Goal: Information Seeking & Learning: Learn about a topic

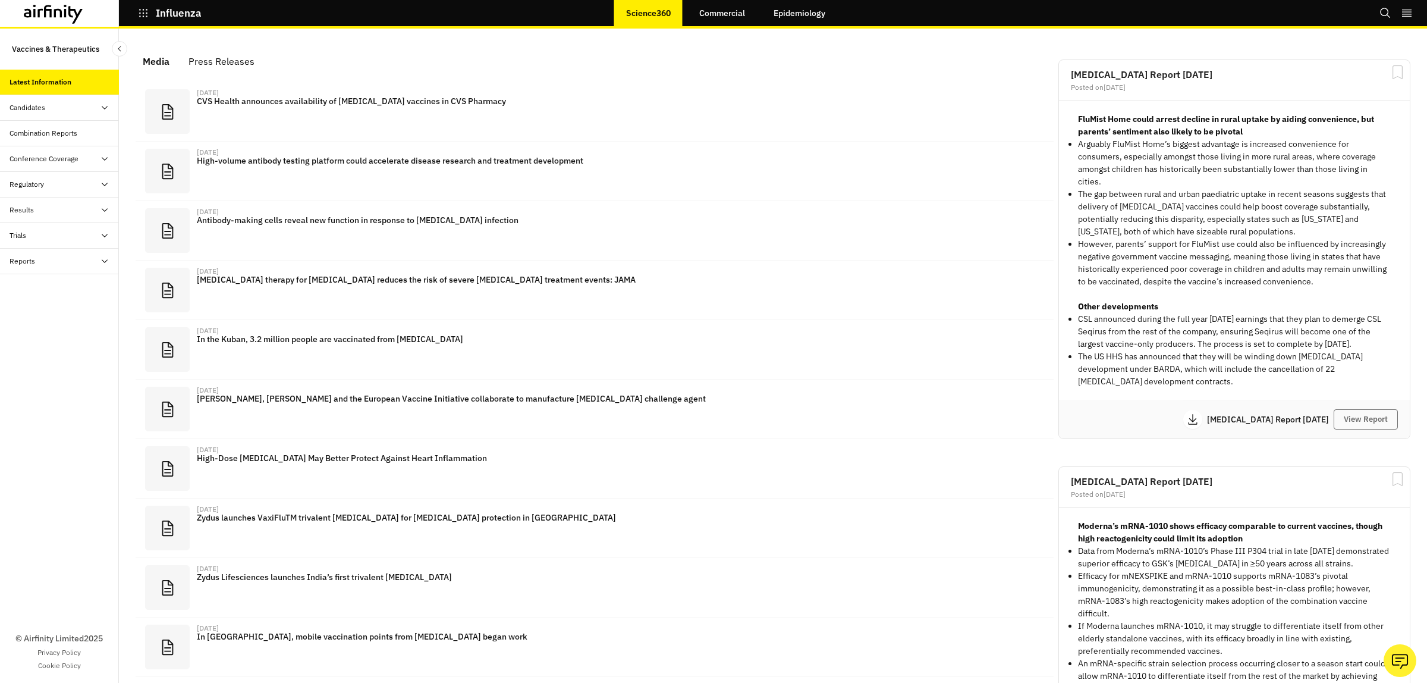
scroll to position [702, 345]
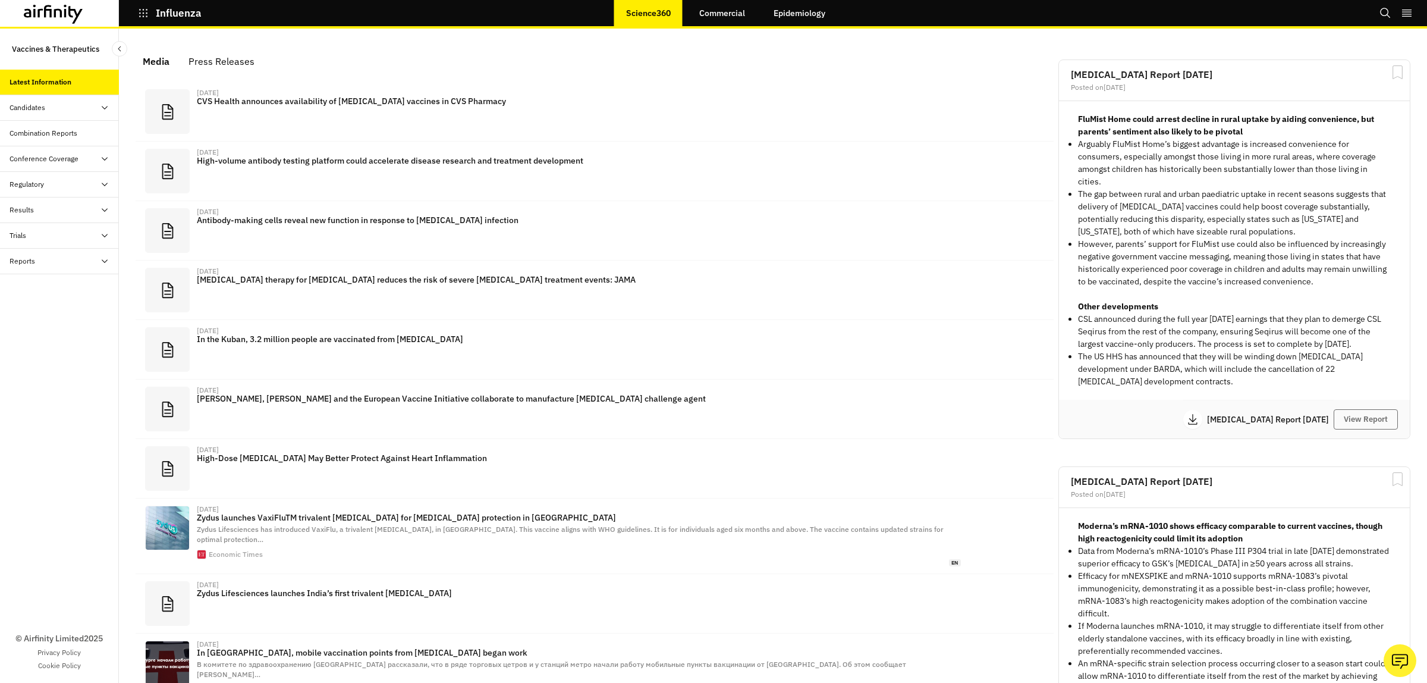
click at [15, 105] on div "Candidates" at bounding box center [28, 107] width 36 height 11
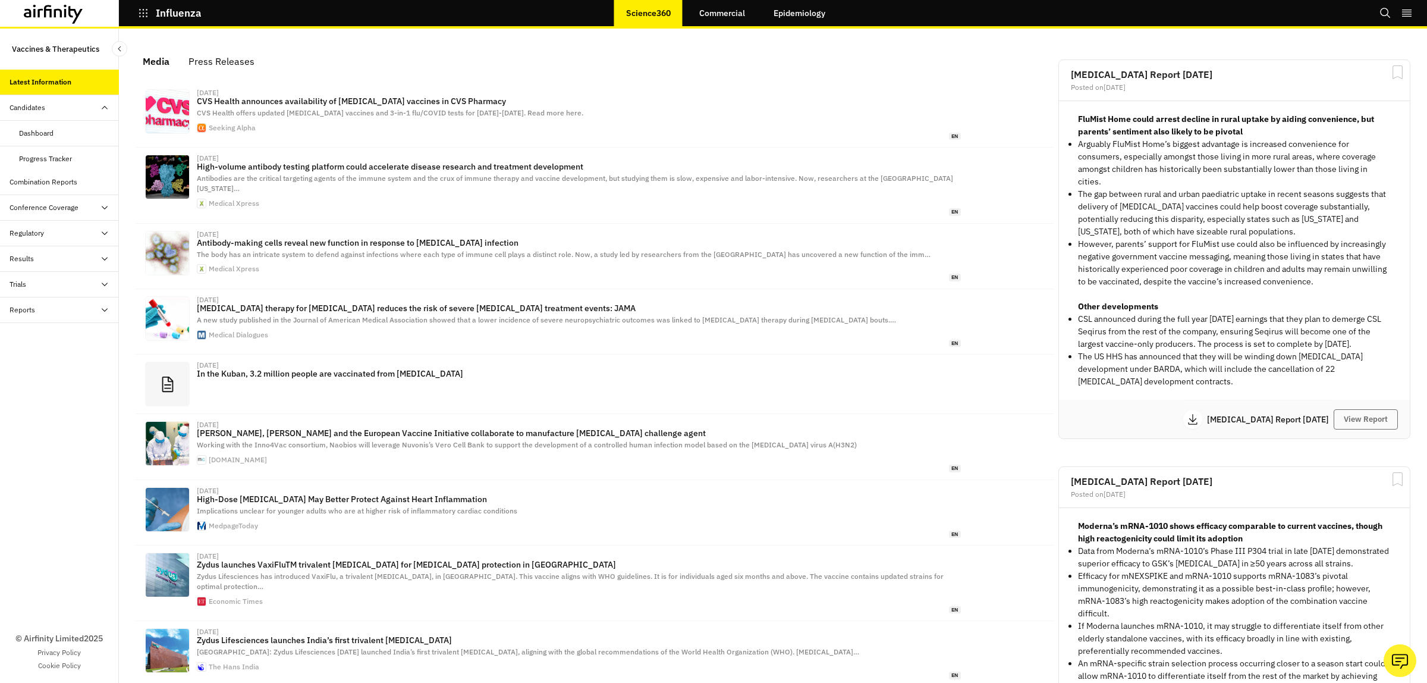
scroll to position [733, 345]
click at [39, 128] on div "Dashboard" at bounding box center [36, 133] width 34 height 11
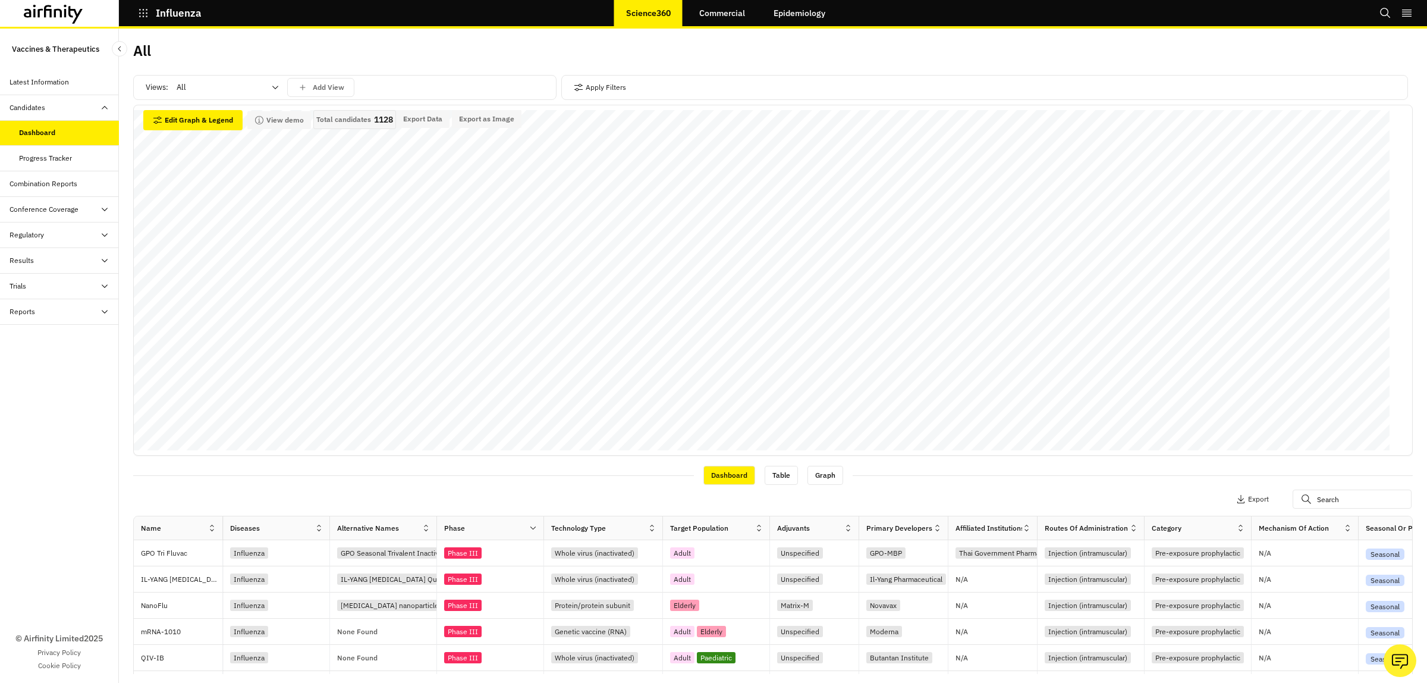
click at [275, 92] on icon at bounding box center [276, 88] width 10 height 10
click at [209, 179] on p "Combination vaccines" at bounding box center [216, 181] width 77 height 12
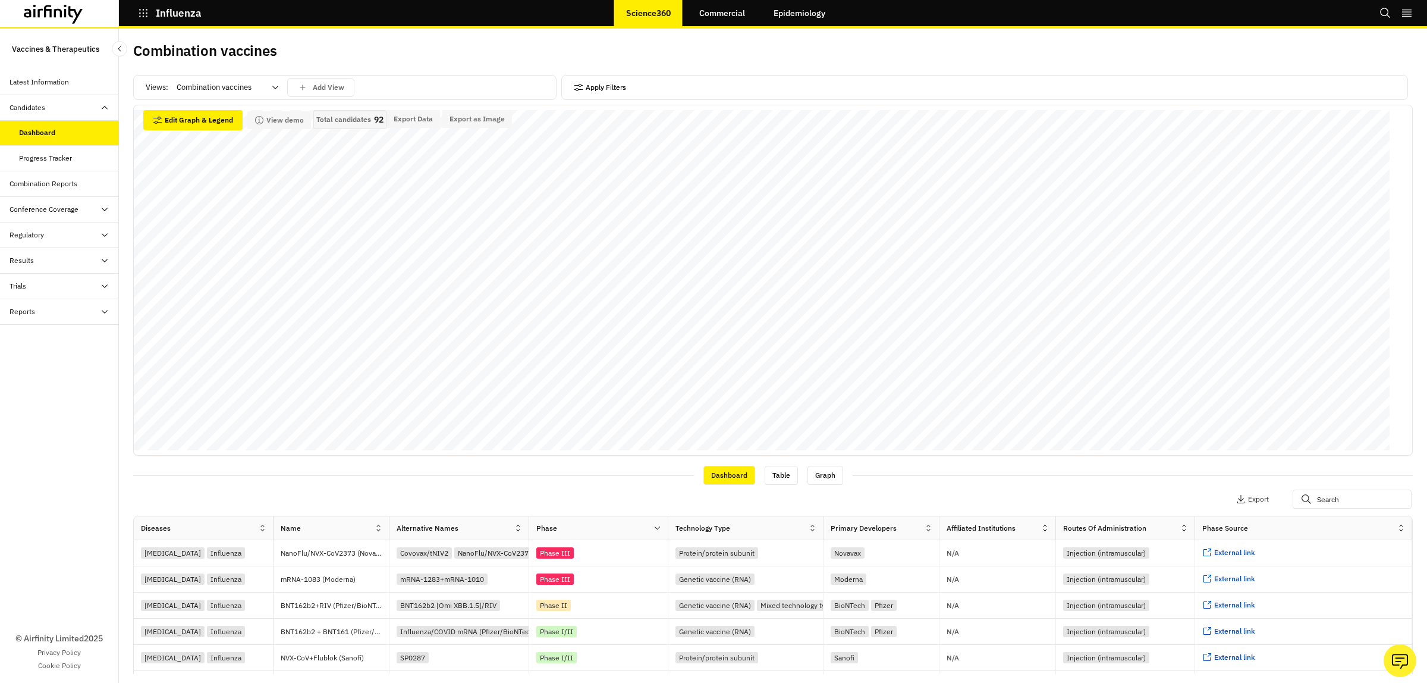
click at [608, 85] on button "Apply Filters" at bounding box center [600, 87] width 52 height 19
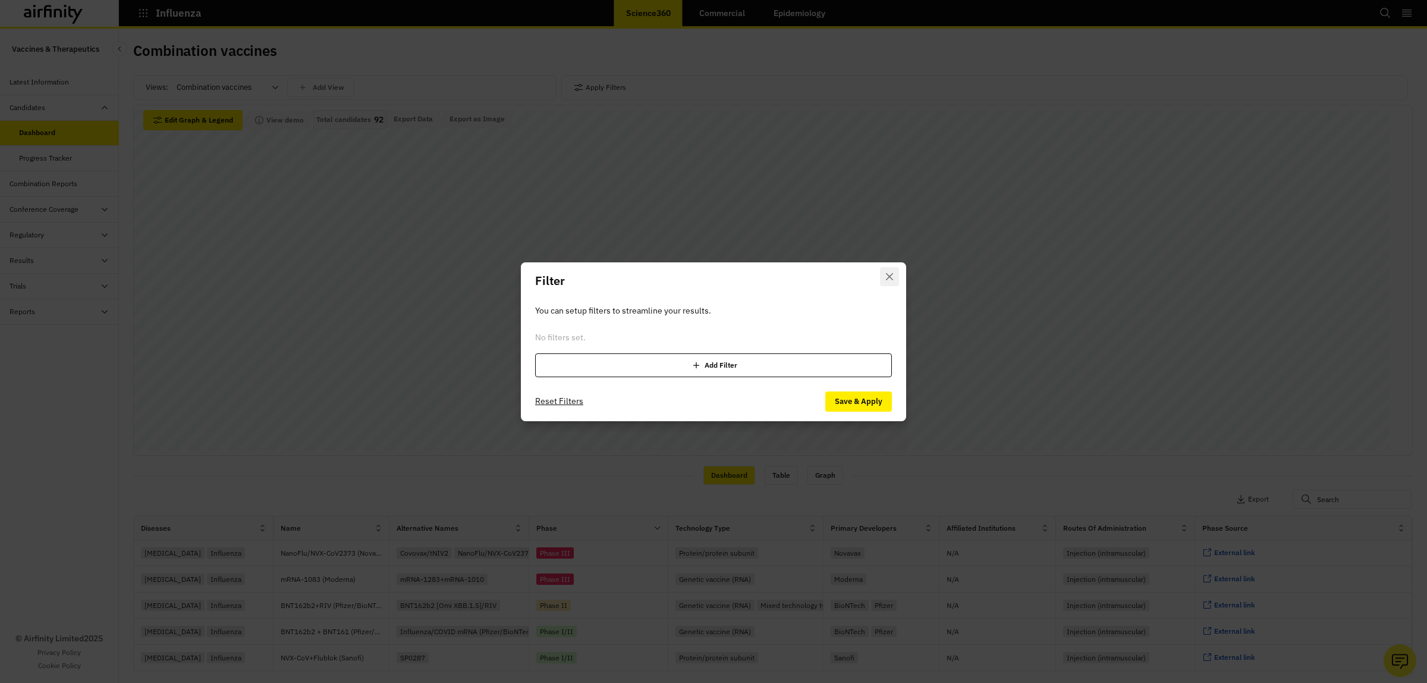
click at [884, 275] on button "Close" at bounding box center [889, 276] width 19 height 19
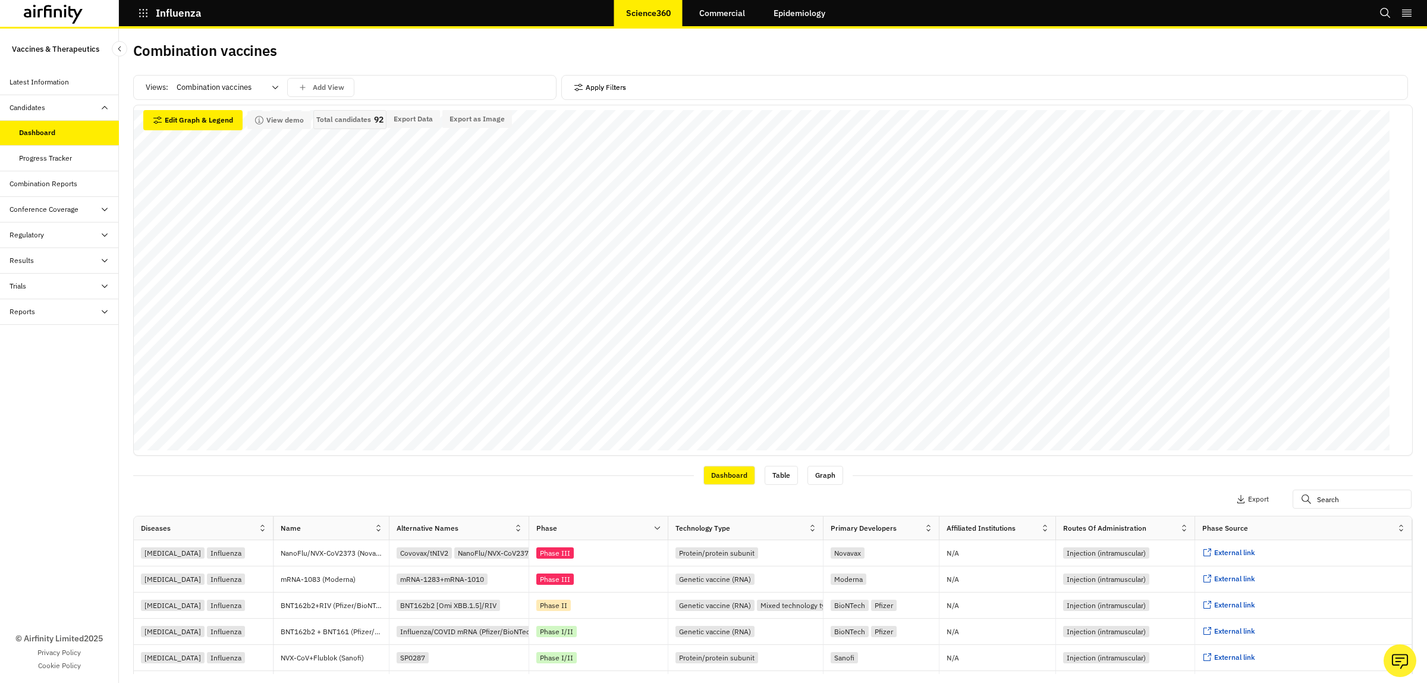
click at [610, 90] on button "Apply Filters" at bounding box center [600, 87] width 52 height 19
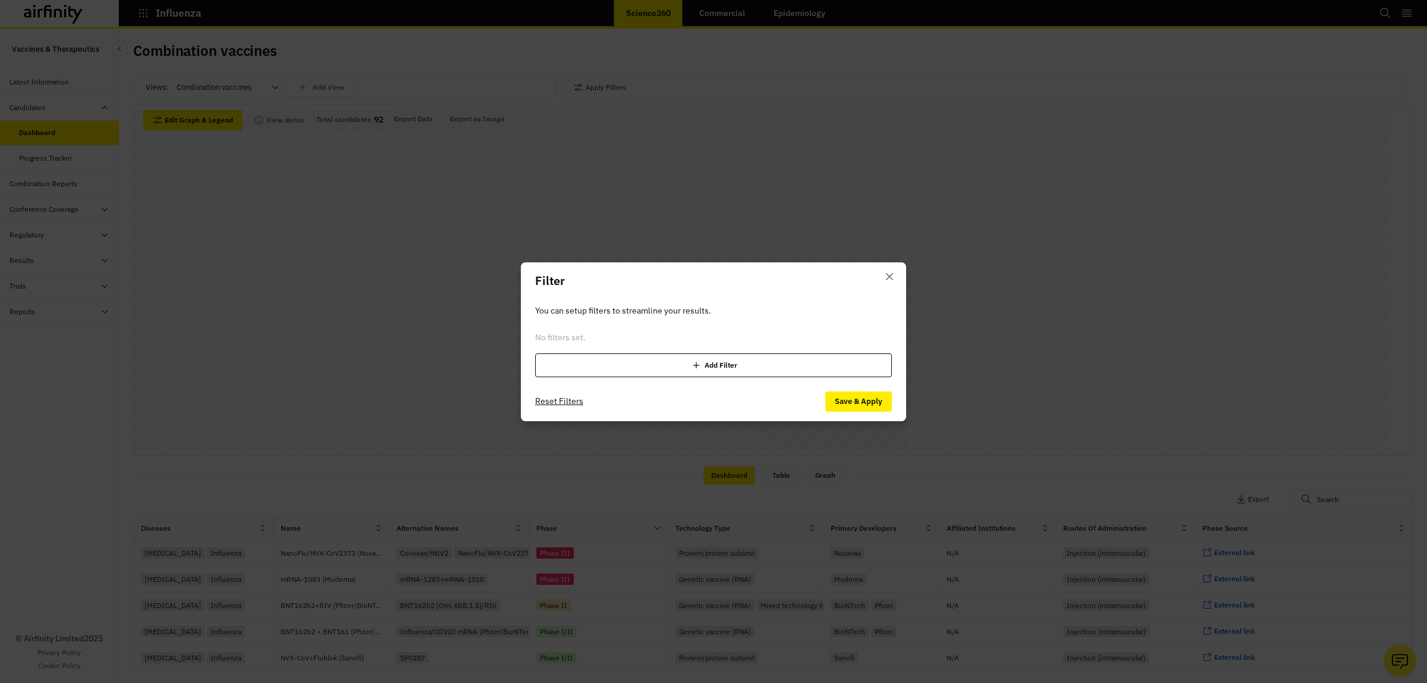
click at [727, 367] on div "Add Filter" at bounding box center [713, 365] width 357 height 24
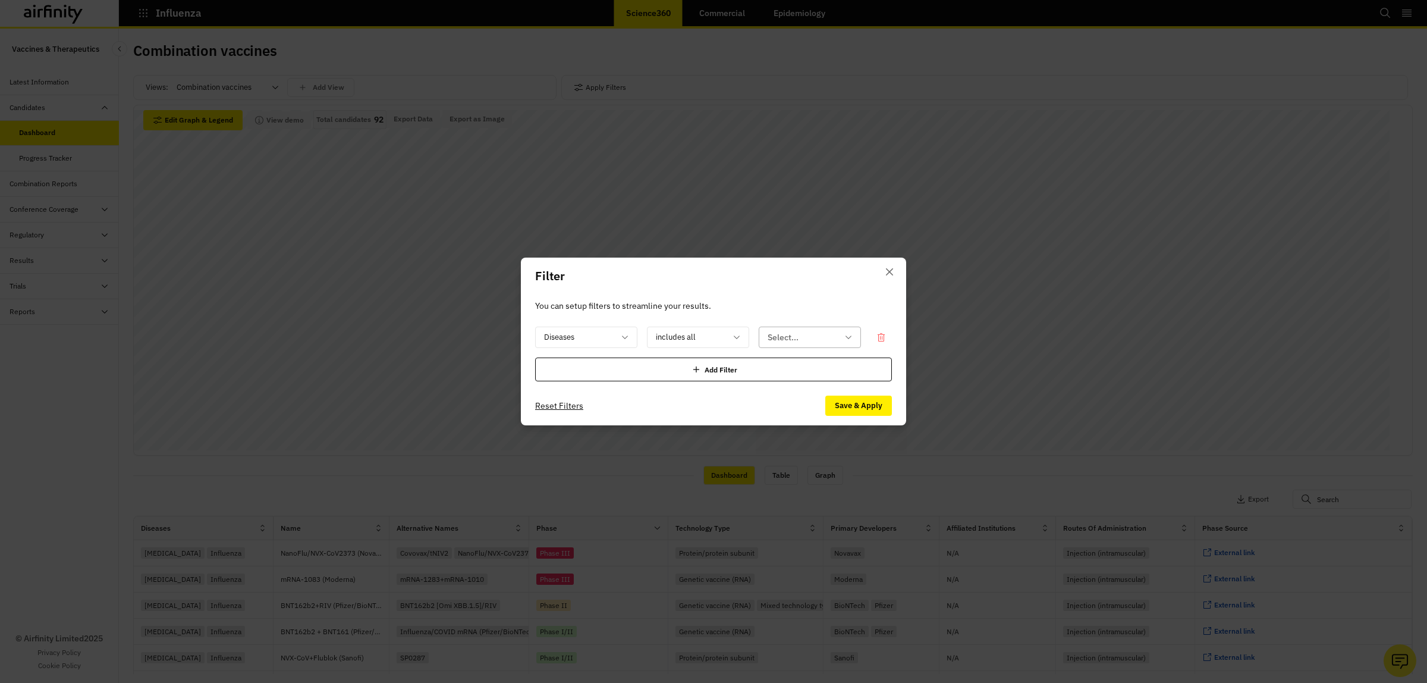
click at [849, 334] on icon at bounding box center [849, 337] width 10 height 10
click at [837, 191] on div "Filter You can setup filters to streamline your results. Diseases includes all …" at bounding box center [713, 341] width 1427 height 683
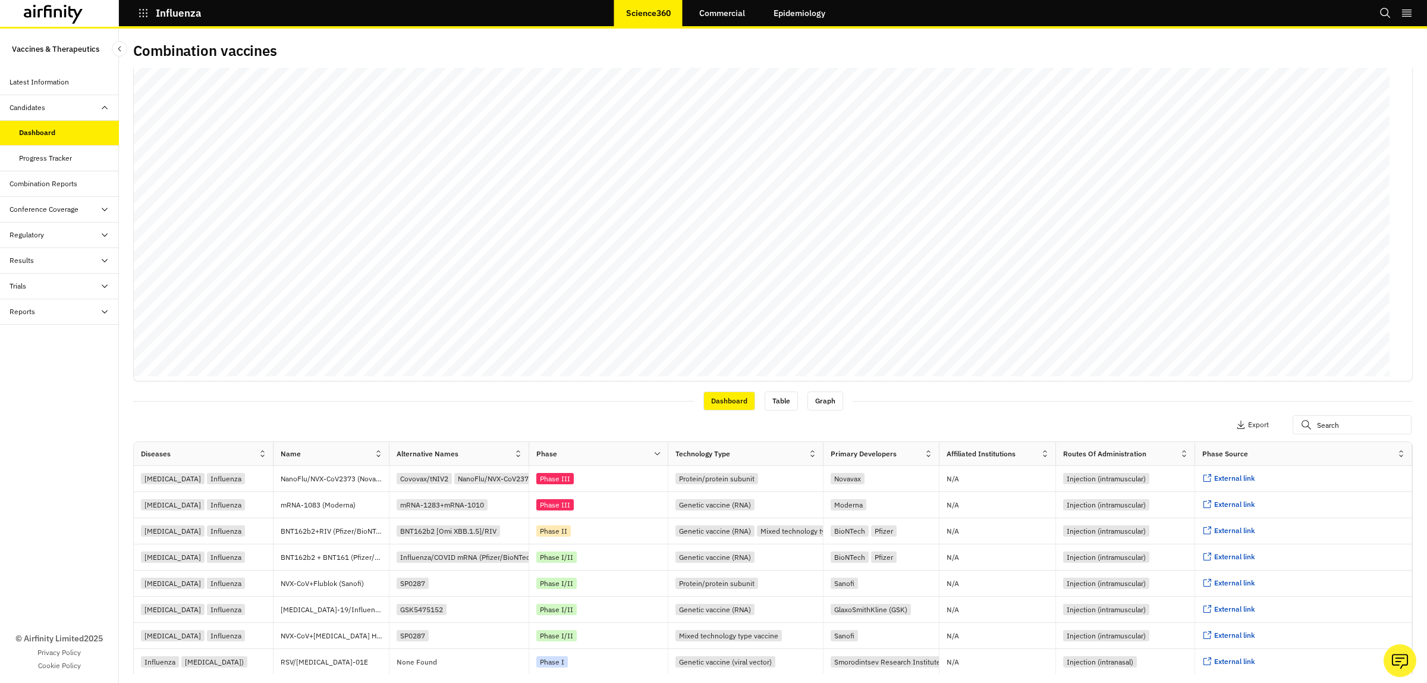
scroll to position [139, 0]
